Goal: Information Seeking & Learning: Compare options

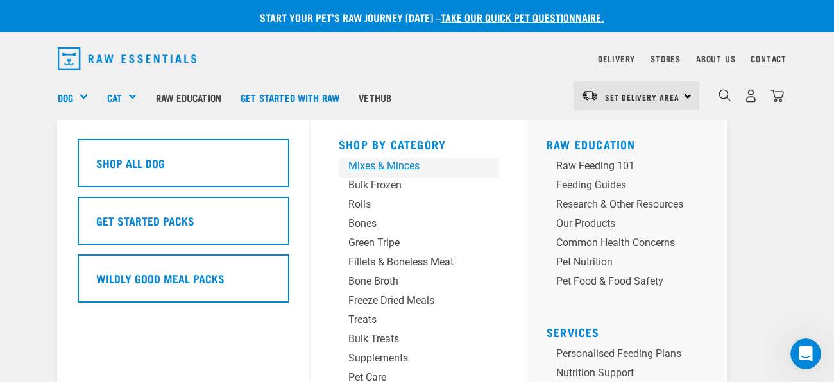
click at [398, 164] on div "Mixes & Minces" at bounding box center [408, 165] width 120 height 15
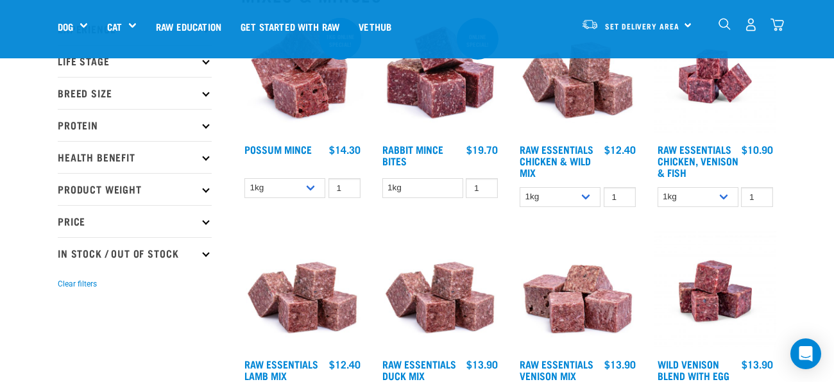
scroll to position [173, 0]
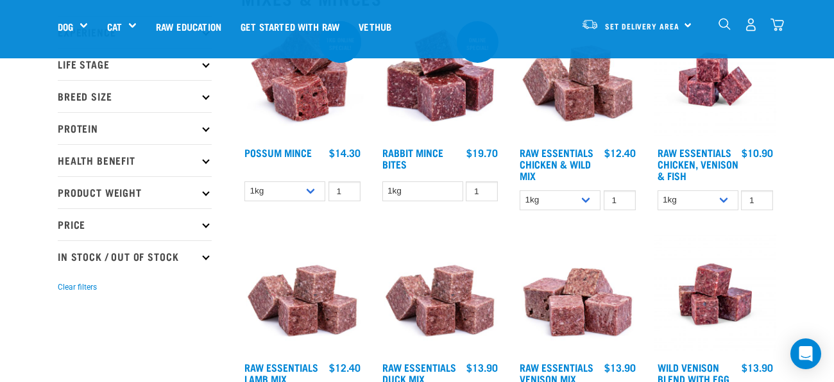
click at [547, 157] on h4 "Raw Essentials Chicken & Wild Mix" at bounding box center [560, 164] width 81 height 35
click at [581, 103] on img at bounding box center [577, 80] width 123 height 123
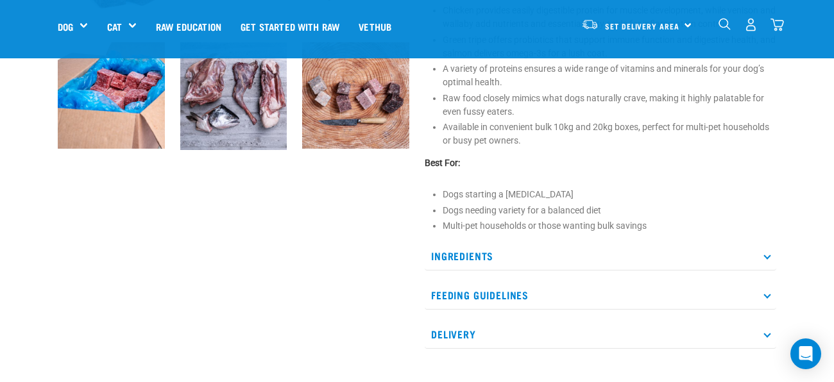
scroll to position [541, 0]
click at [765, 254] on icon at bounding box center [766, 255] width 7 height 7
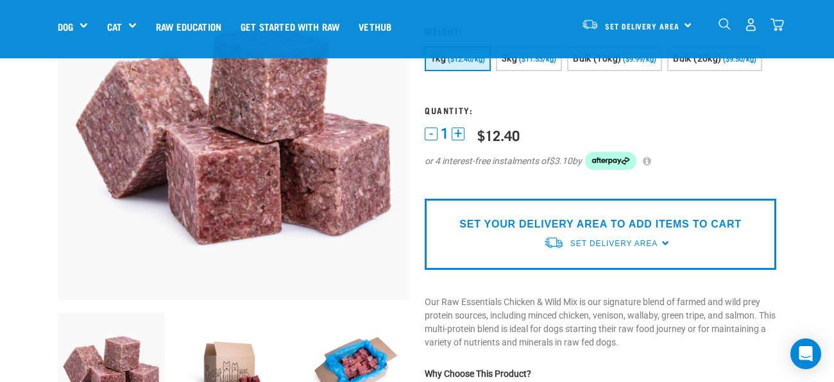
scroll to position [149, 0]
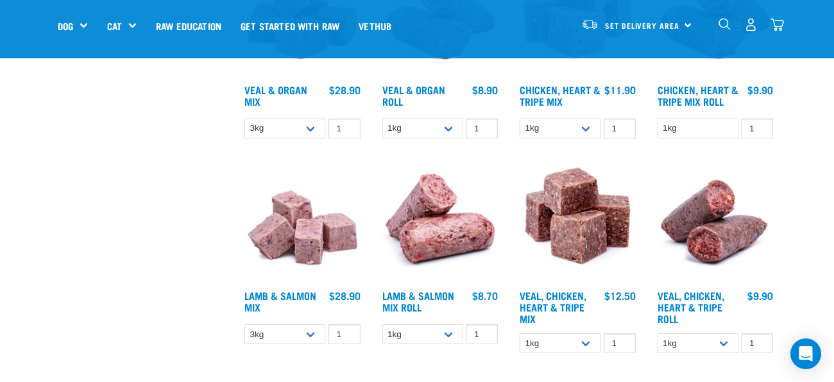
scroll to position [864, 0]
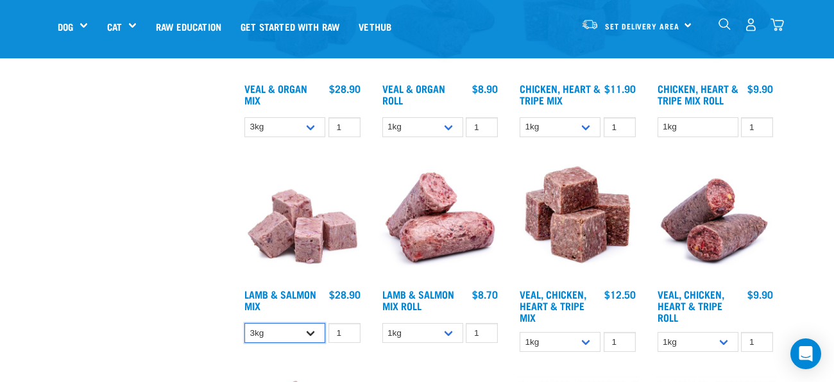
click at [311, 334] on select "3kg Bulk (10kg)" at bounding box center [284, 333] width 81 height 20
click at [300, 242] on img at bounding box center [302, 221] width 123 height 123
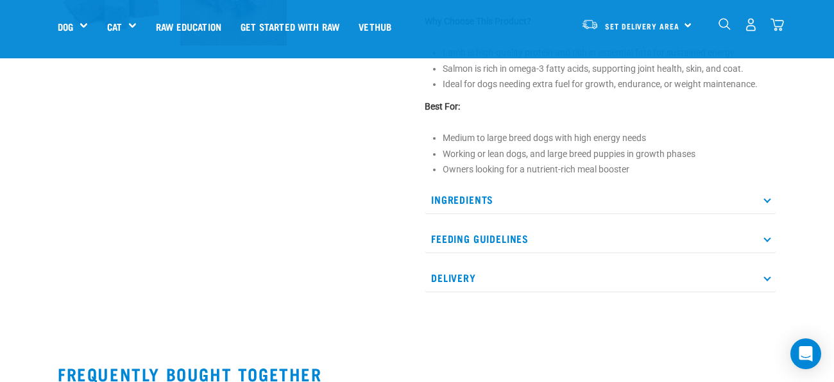
scroll to position [521, 0]
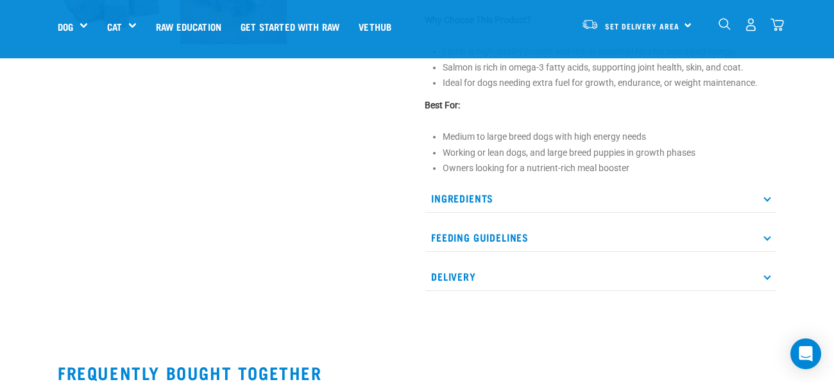
click at [763, 193] on p "Ingredients" at bounding box center [601, 198] width 352 height 29
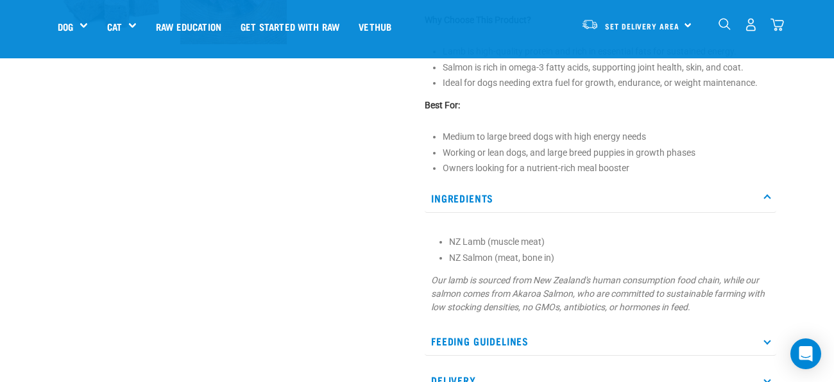
click at [770, 203] on p "Ingredients" at bounding box center [601, 198] width 352 height 29
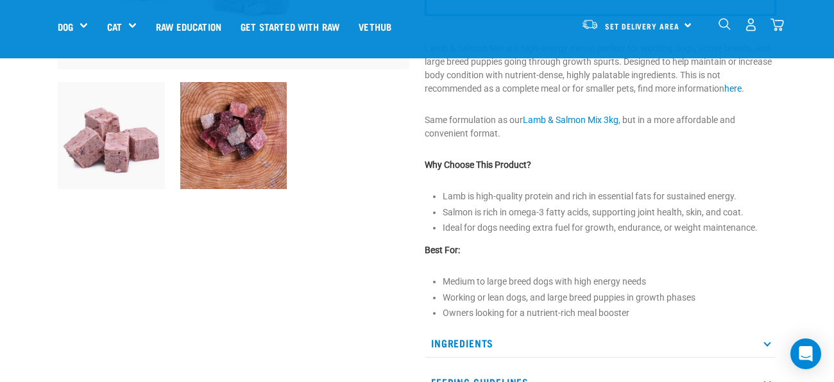
scroll to position [378, 0]
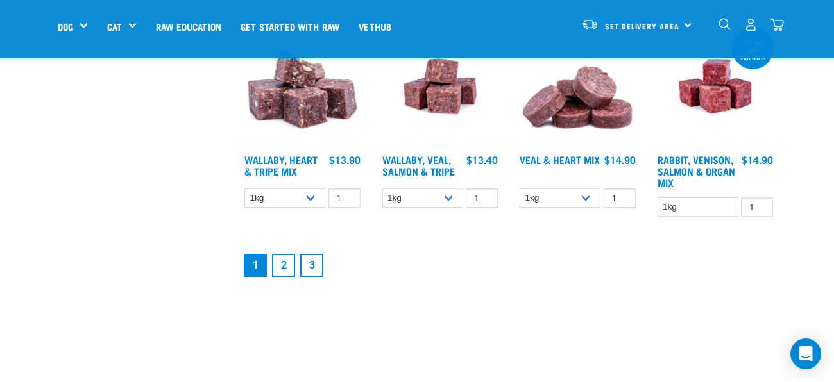
scroll to position [1635, 0]
click at [280, 266] on link "2" at bounding box center [283, 266] width 23 height 23
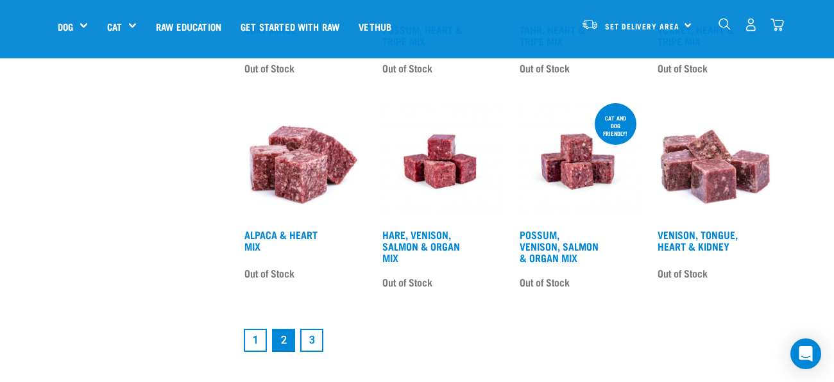
scroll to position [1539, 0]
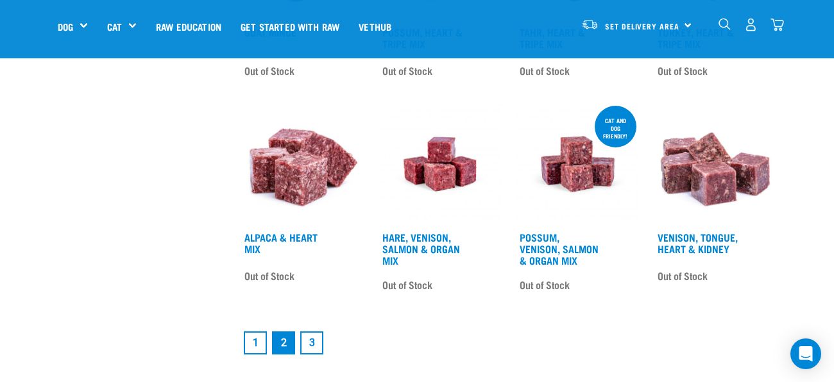
click at [314, 344] on link "3" at bounding box center [311, 343] width 23 height 23
